Goal: Task Accomplishment & Management: Use online tool/utility

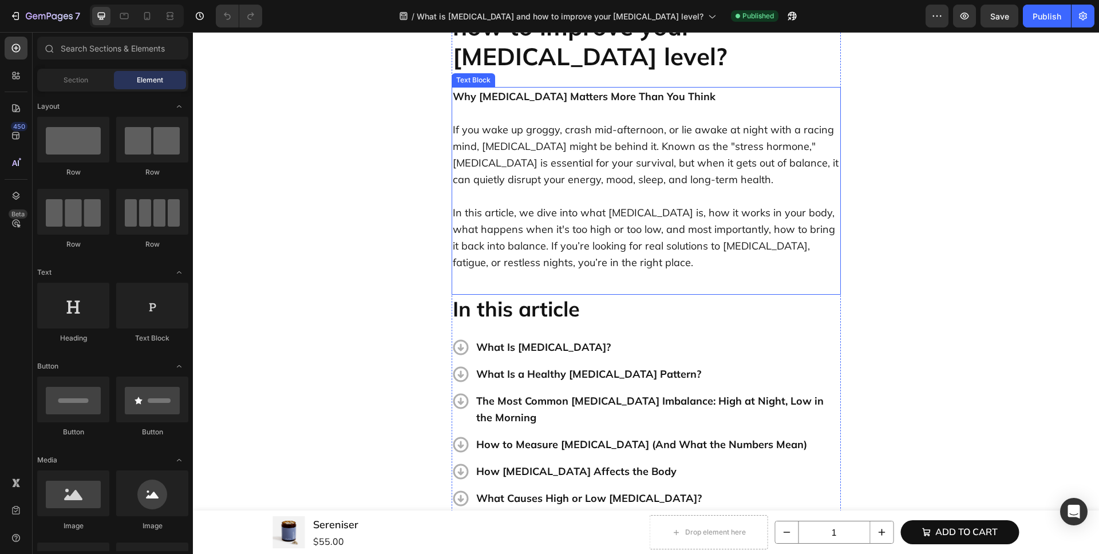
scroll to position [235, 0]
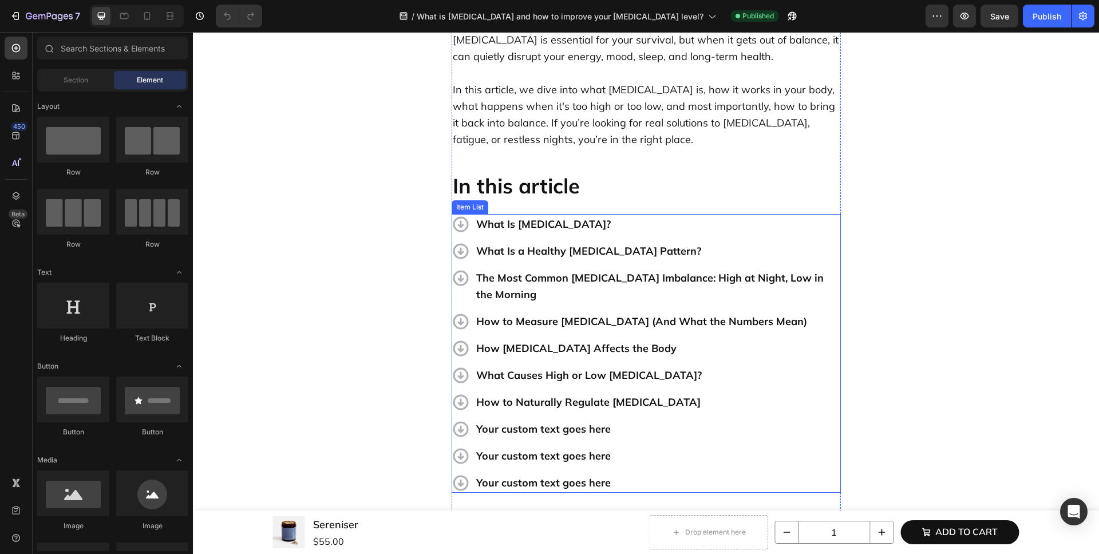
click at [670, 419] on div "Your custom text goes here" at bounding box center [658, 429] width 366 height 20
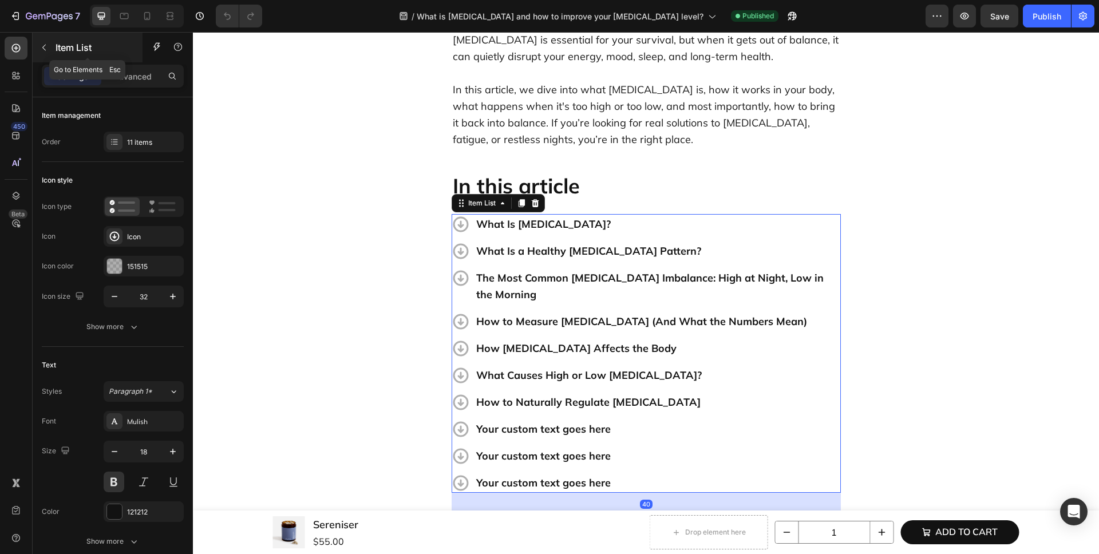
click at [58, 45] on p "Item List" at bounding box center [98, 48] width 85 height 14
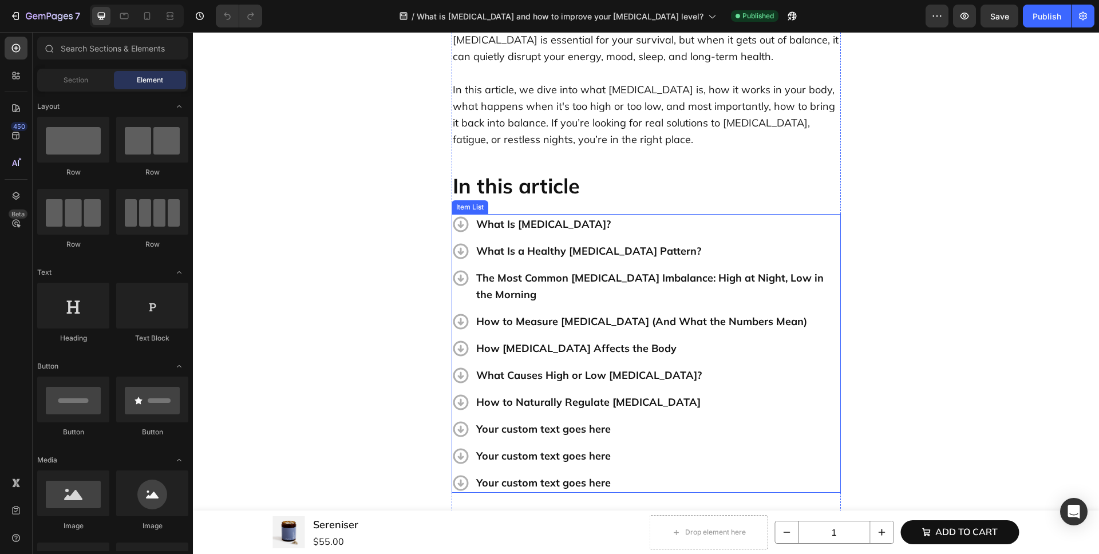
click at [662, 214] on div "What Is Cortisol? What Is a Healthy Cortisol Pattern? The Most Common Cortisol …" at bounding box center [646, 353] width 389 height 279
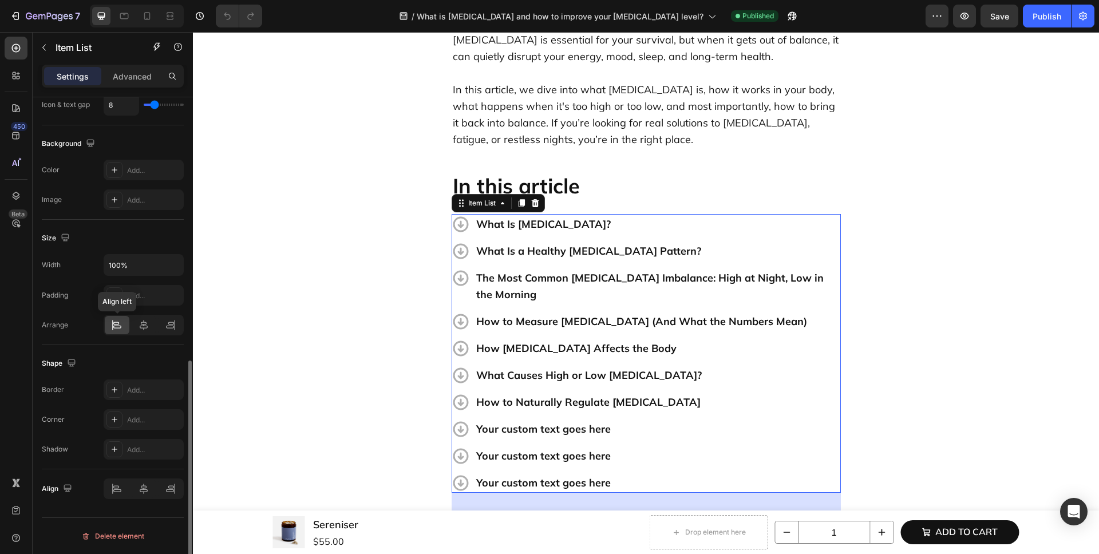
scroll to position [0, 0]
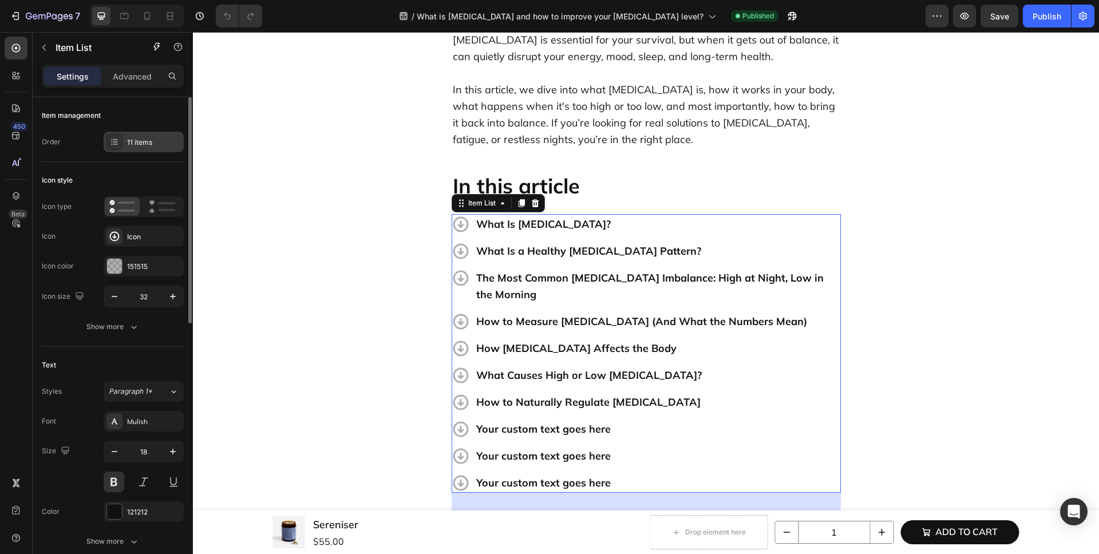
click at [132, 135] on div "11 items" at bounding box center [144, 142] width 80 height 21
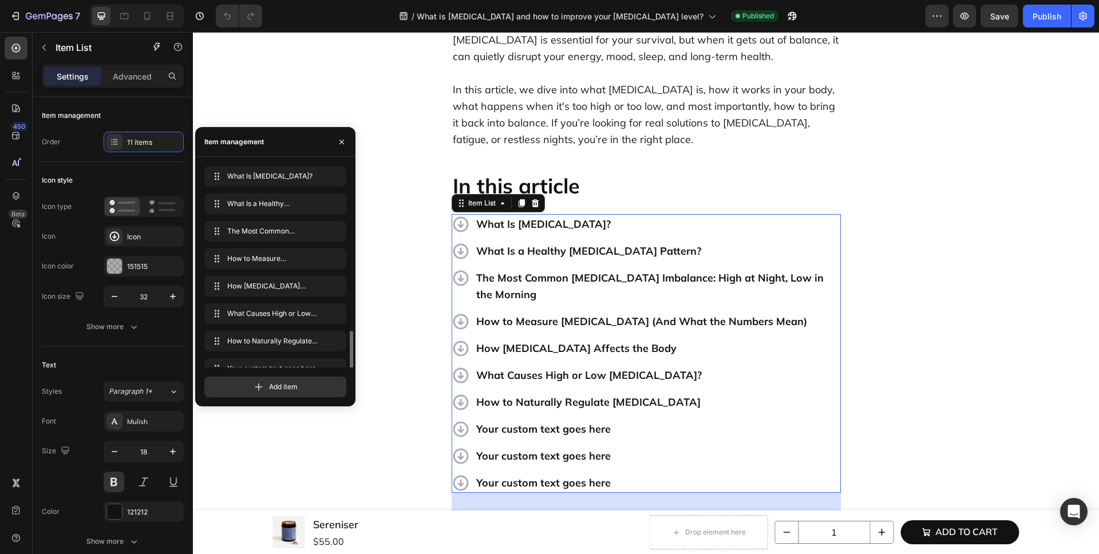
scroll to position [98, 0]
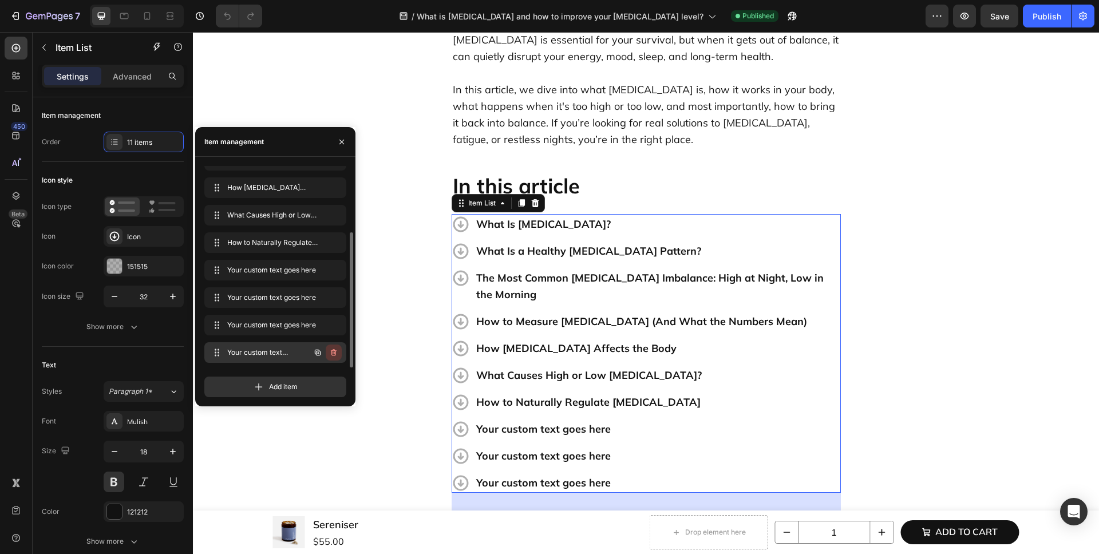
click at [332, 352] on icon "button" at bounding box center [334, 352] width 6 height 7
click at [331, 348] on div "Delete" at bounding box center [325, 353] width 21 height 10
click at [334, 327] on icon "button" at bounding box center [333, 325] width 9 height 9
click at [334, 326] on div "Delete" at bounding box center [325, 325] width 21 height 10
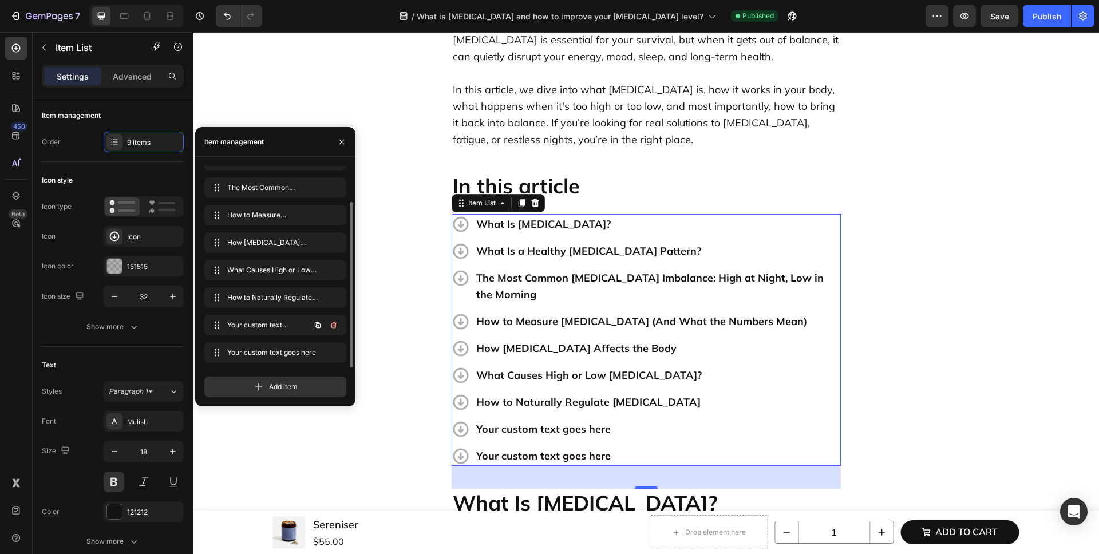
scroll to position [44, 0]
click at [333, 326] on icon "button" at bounding box center [333, 325] width 9 height 9
click at [332, 326] on div "Delete" at bounding box center [325, 325] width 21 height 10
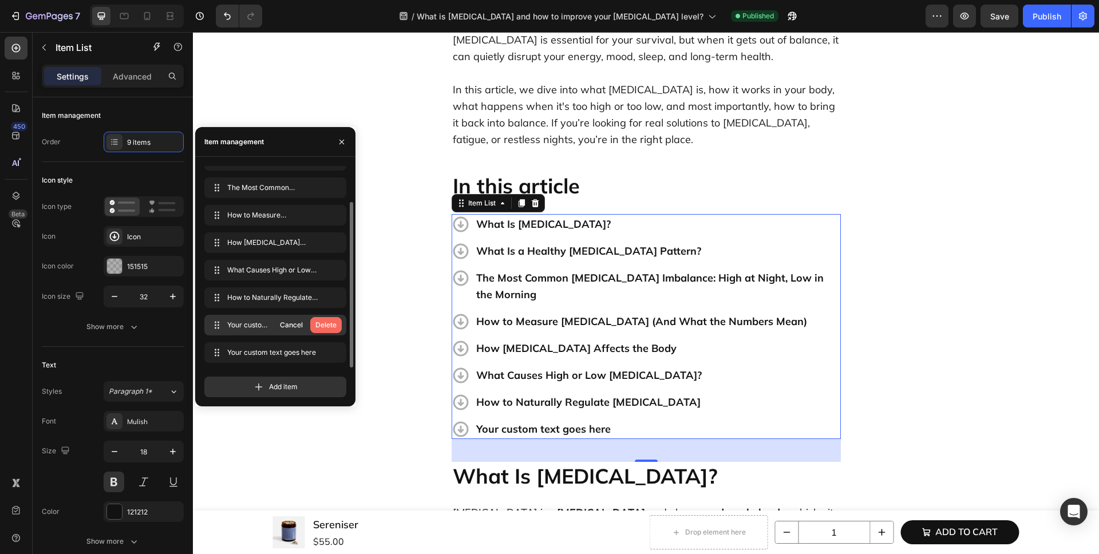
scroll to position [16, 0]
click at [336, 350] on icon "button" at bounding box center [333, 352] width 9 height 9
click at [325, 354] on div "Delete" at bounding box center [325, 353] width 21 height 10
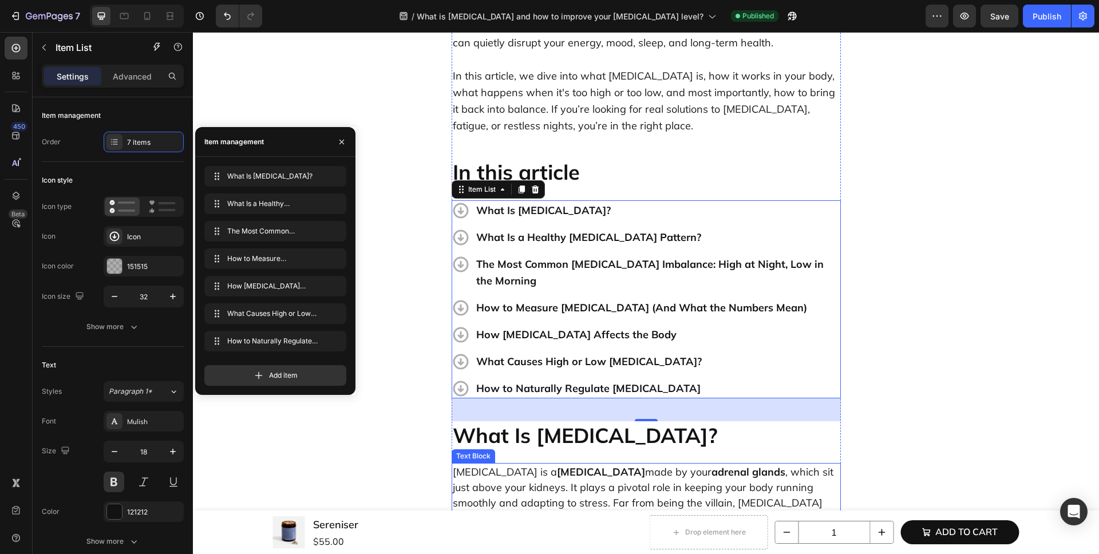
scroll to position [359, 0]
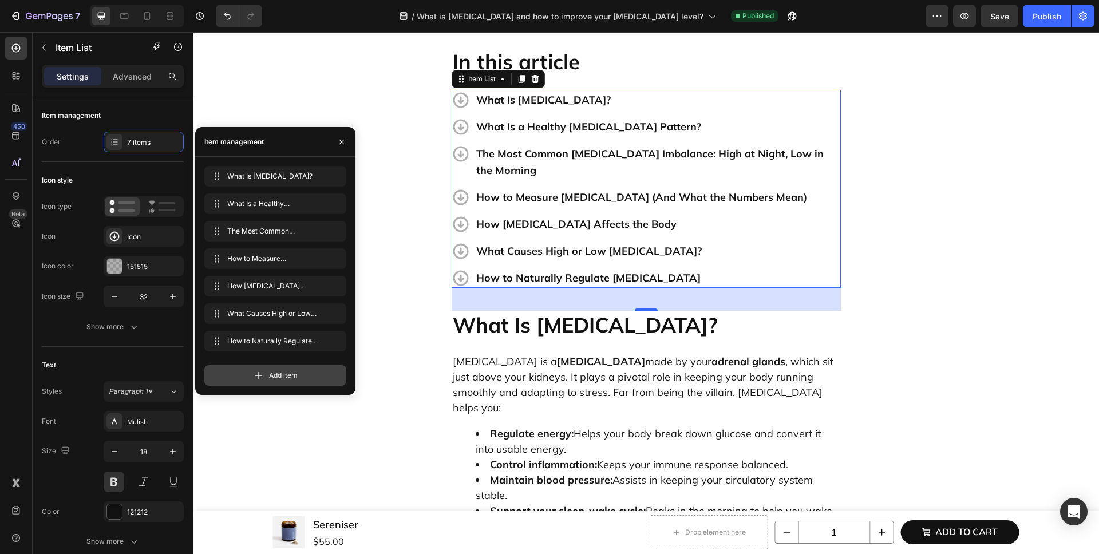
click at [310, 368] on div "Add item" at bounding box center [275, 375] width 142 height 21
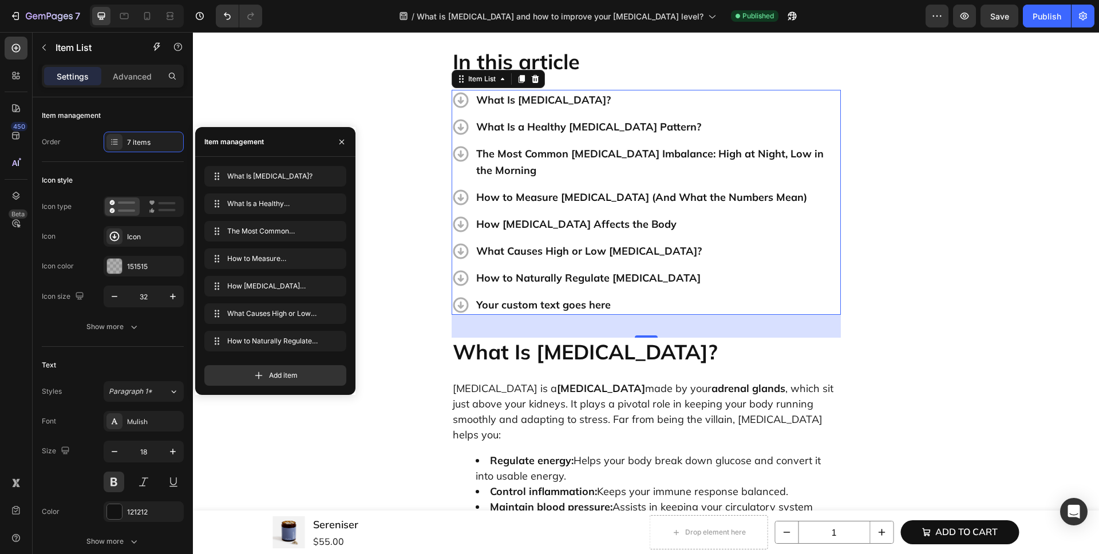
scroll to position [16, 0]
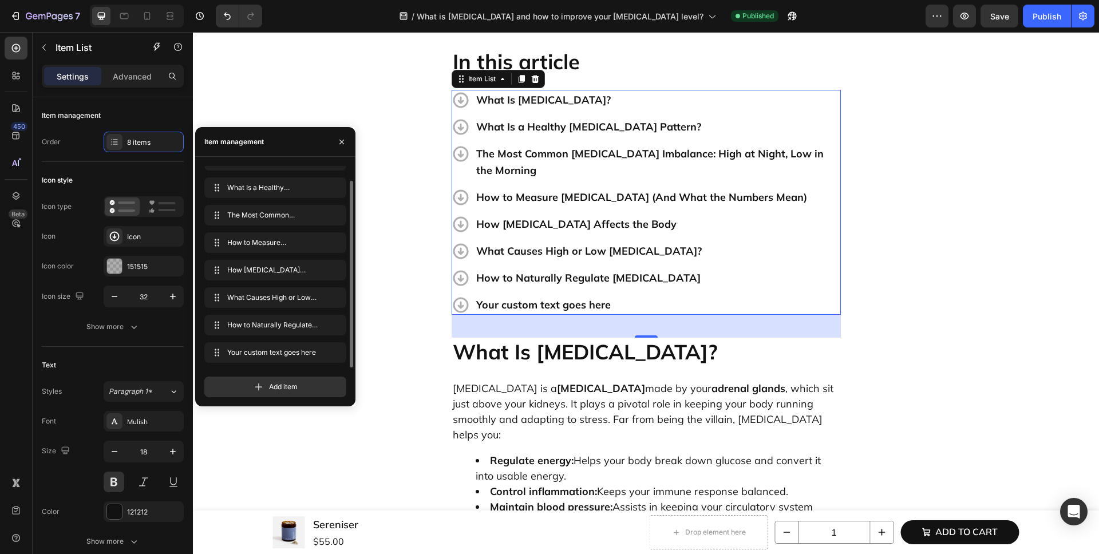
click at [619, 295] on div "Your custom text goes here" at bounding box center [658, 305] width 366 height 20
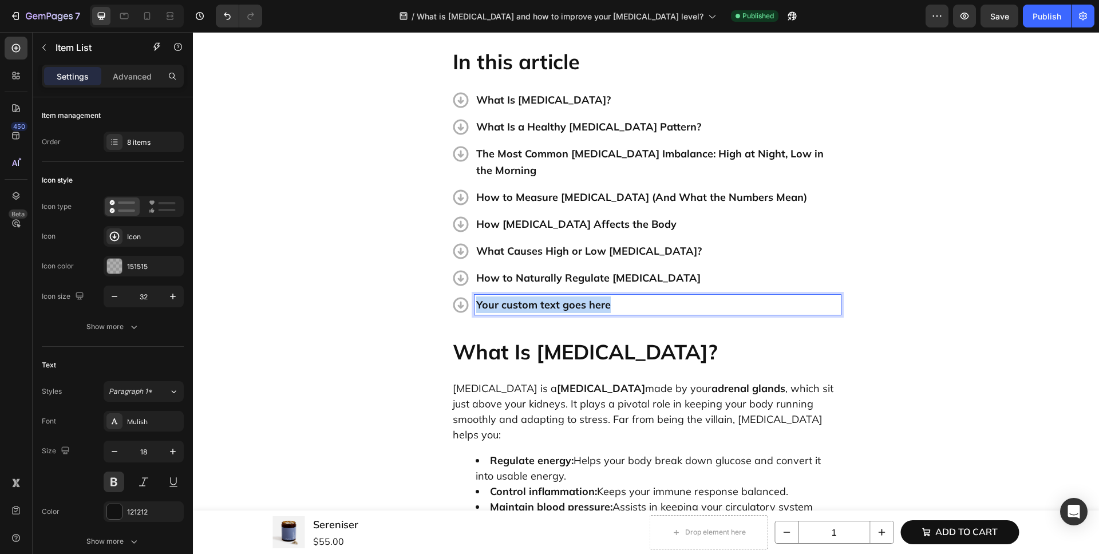
drag, startPoint x: 581, startPoint y: 256, endPoint x: 470, endPoint y: 258, distance: 110.5
click at [475, 295] on div "Your custom text goes here" at bounding box center [658, 305] width 366 height 20
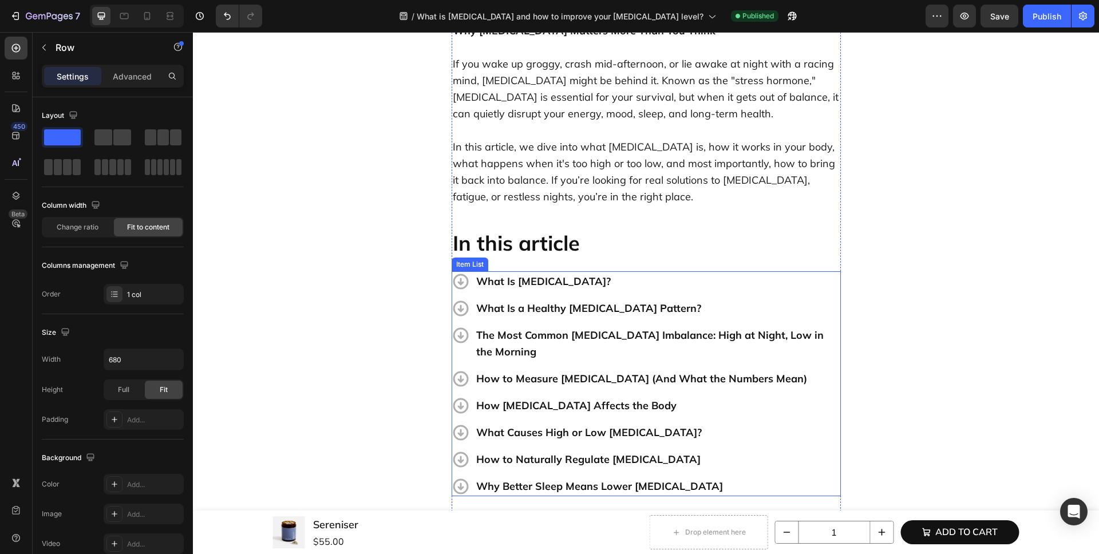
scroll to position [390, 0]
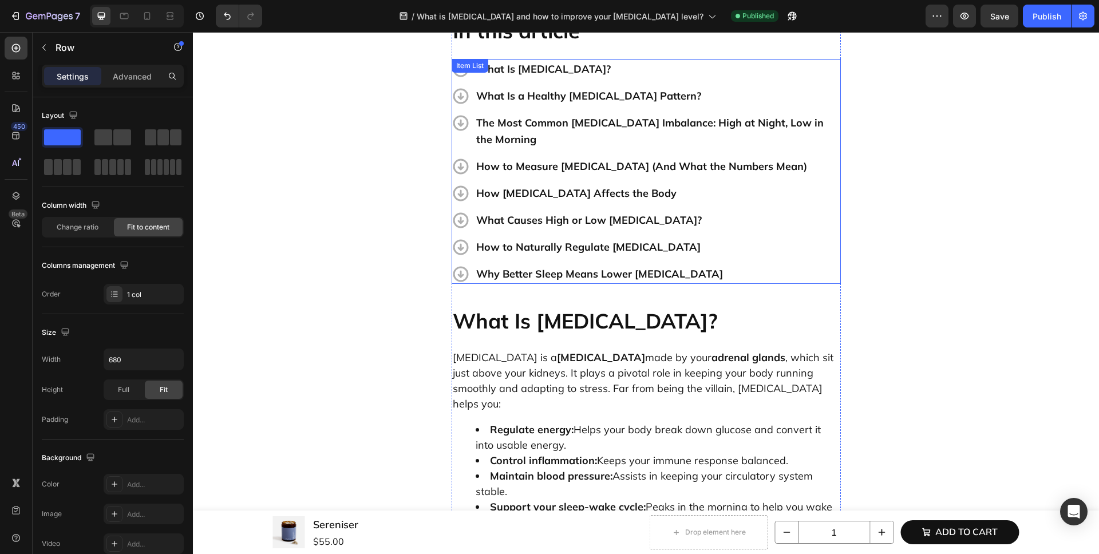
click at [695, 215] on div "What Is Cortisol? What Is a Healthy Cortisol Pattern? The Most Common Cortisol …" at bounding box center [646, 171] width 389 height 225
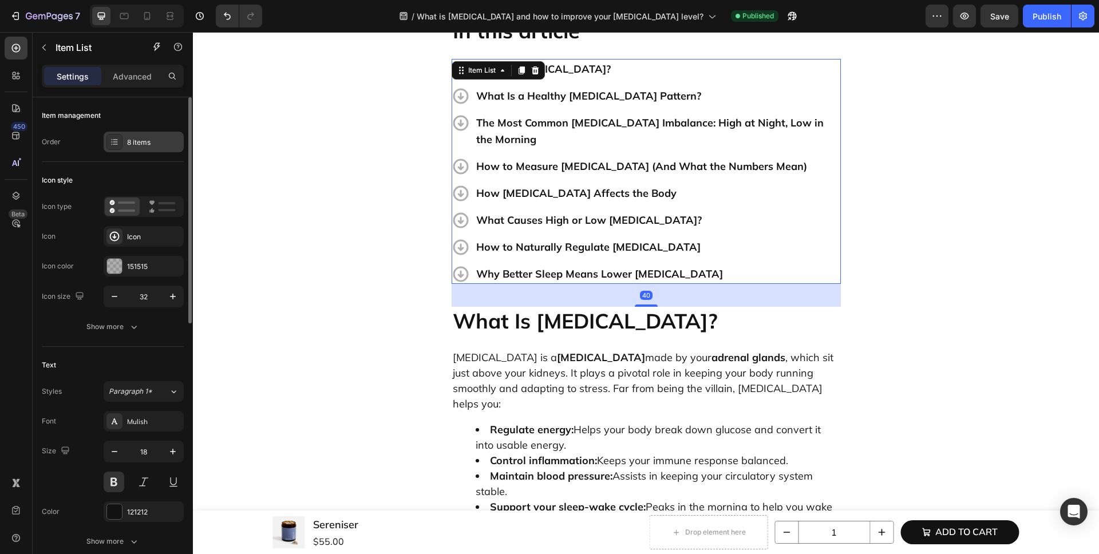
click at [139, 143] on div "8 items" at bounding box center [154, 142] width 54 height 10
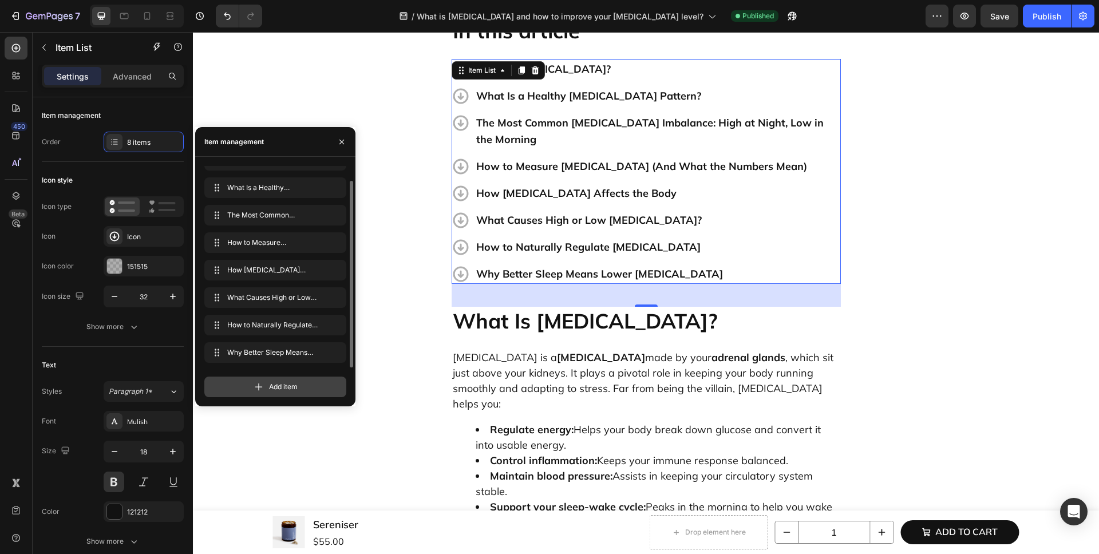
click at [257, 382] on icon at bounding box center [258, 386] width 11 height 11
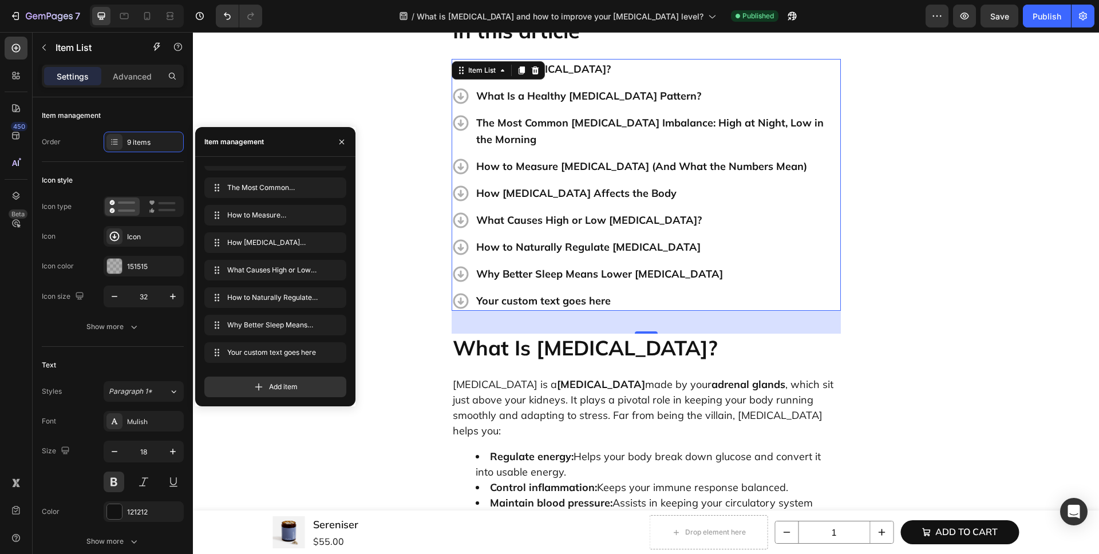
click at [602, 291] on div "Your custom text goes here" at bounding box center [658, 301] width 366 height 20
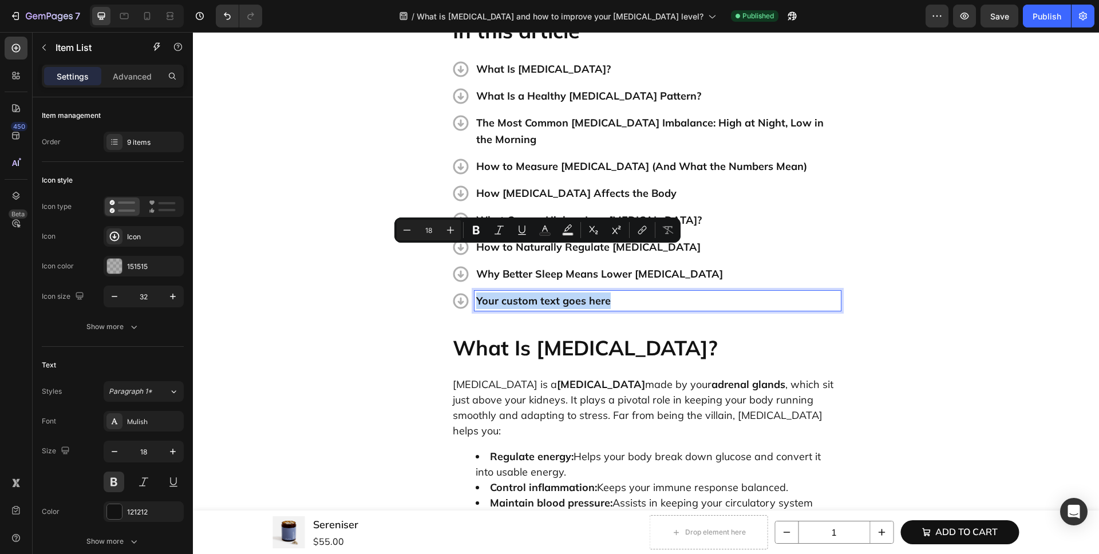
drag, startPoint x: 612, startPoint y: 254, endPoint x: 472, endPoint y: 255, distance: 139.7
click at [476, 293] on p "Your custom text goes here" at bounding box center [657, 301] width 363 height 17
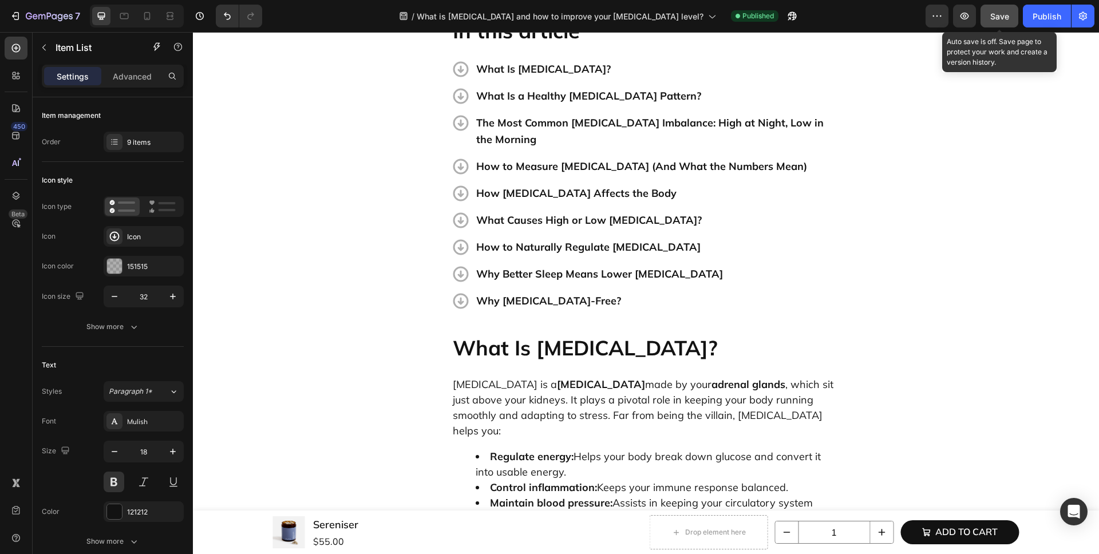
click at [997, 14] on span "Save" at bounding box center [999, 16] width 19 height 10
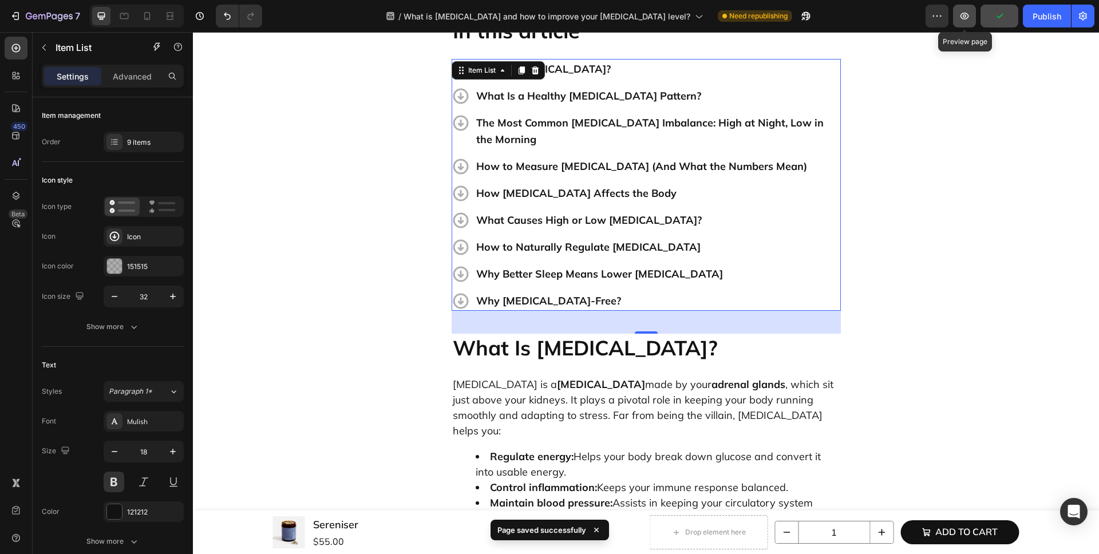
click at [960, 22] on button "button" at bounding box center [964, 16] width 23 height 23
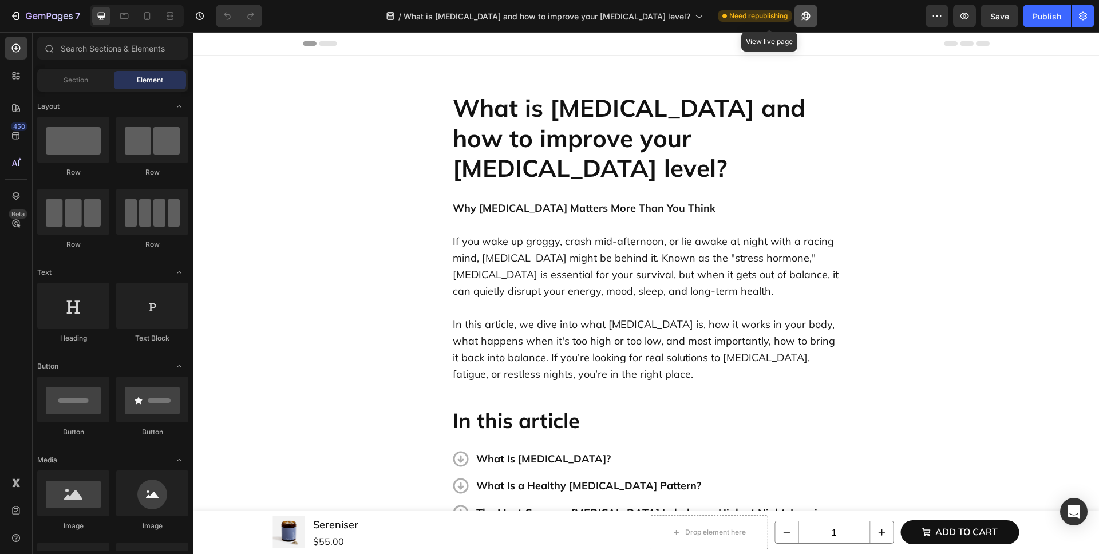
click at [800, 20] on icon "button" at bounding box center [805, 15] width 11 height 11
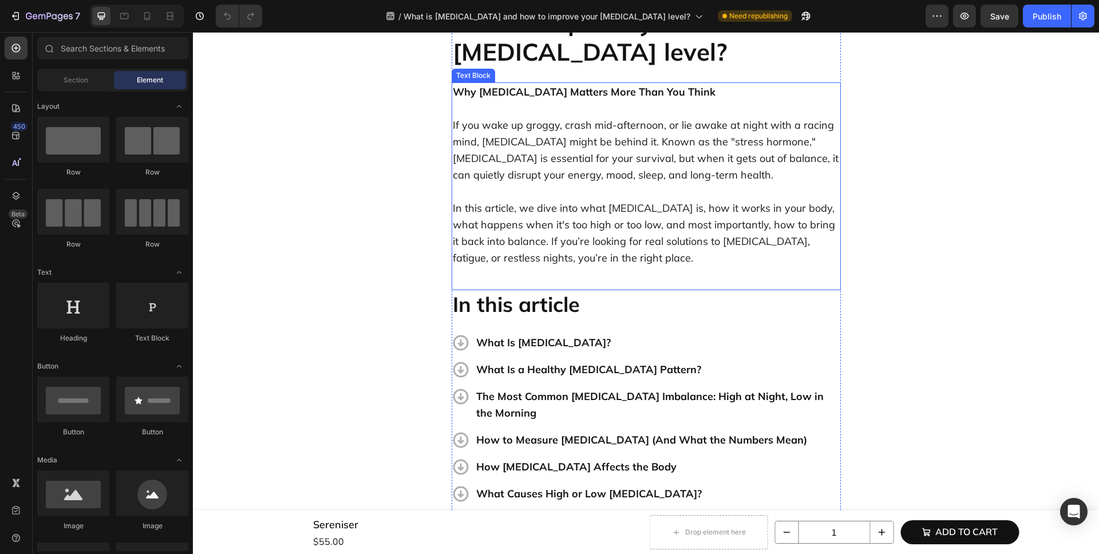
scroll to position [242, 0]
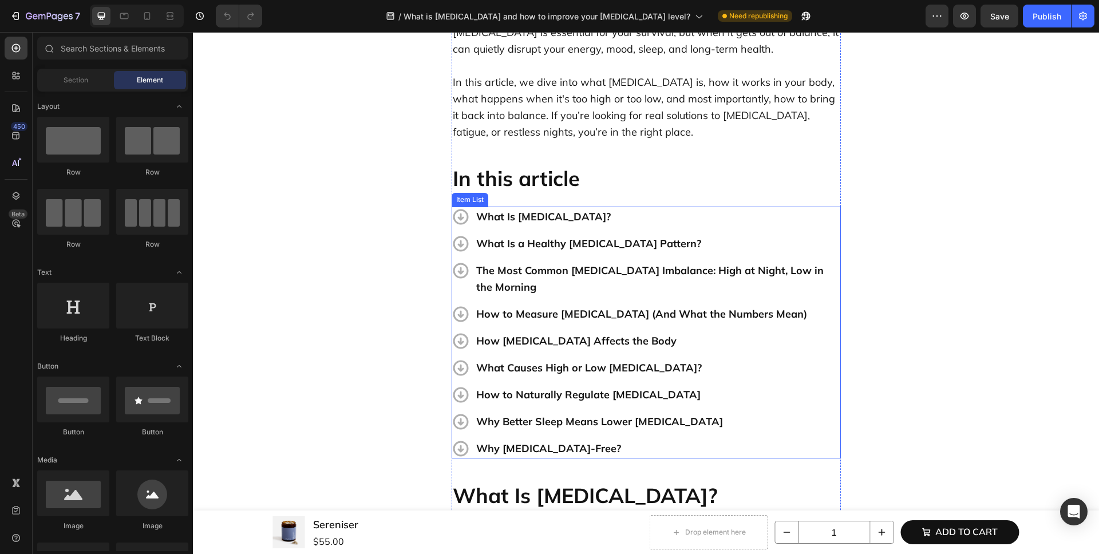
click at [737, 387] on div "What Is Cortisol? What Is a Healthy Cortisol Pattern? The Most Common Cortisol …" at bounding box center [646, 333] width 389 height 252
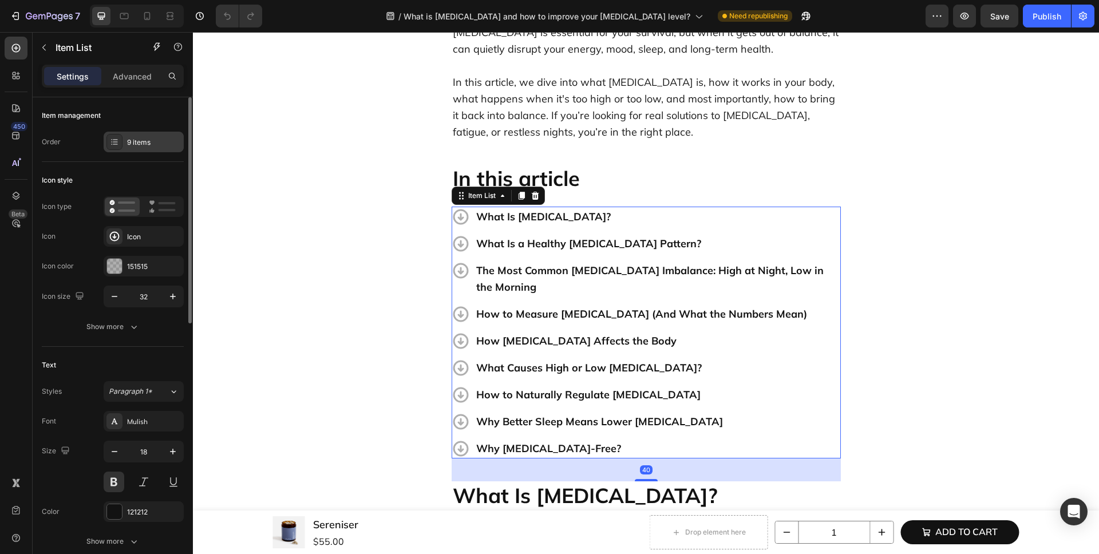
click at [136, 141] on div "9 items" at bounding box center [154, 142] width 54 height 10
